Goal: Transaction & Acquisition: Purchase product/service

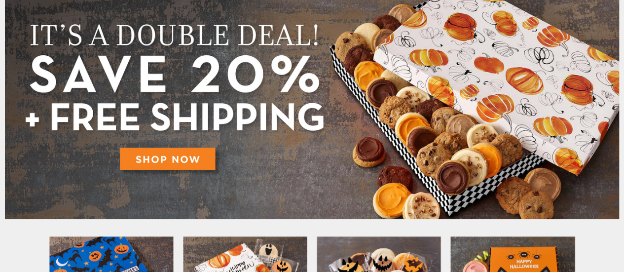
scroll to position [197, 0]
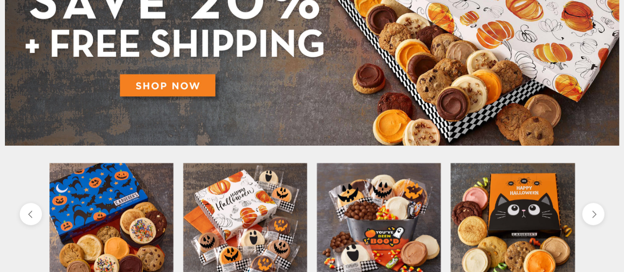
click at [178, 88] on img at bounding box center [312, 30] width 615 height 231
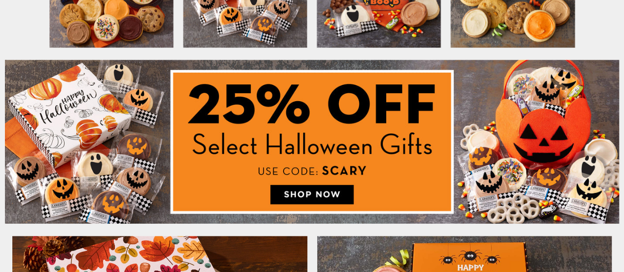
scroll to position [494, 0]
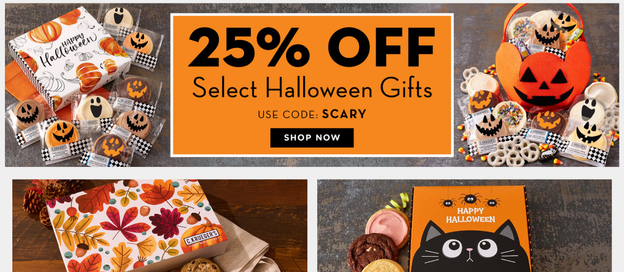
click at [310, 136] on img at bounding box center [312, 85] width 615 height 164
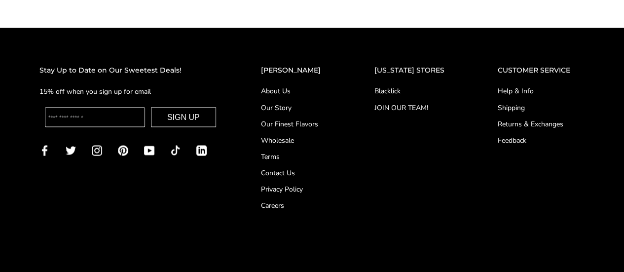
scroll to position [592, 0]
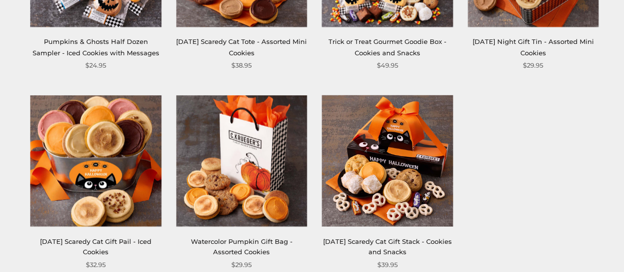
scroll to position [888, 0]
